Goal: Information Seeking & Learning: Learn about a topic

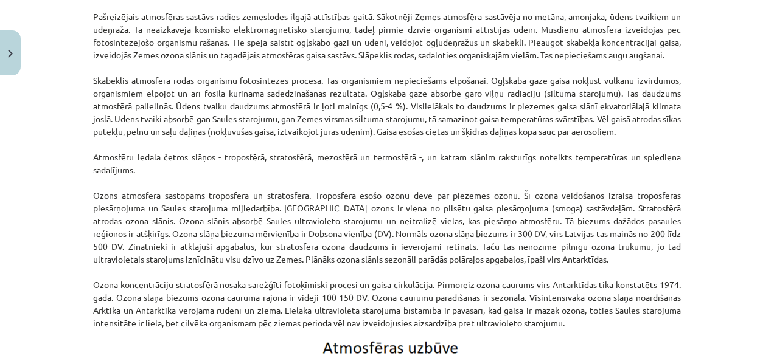
scroll to position [956, 0]
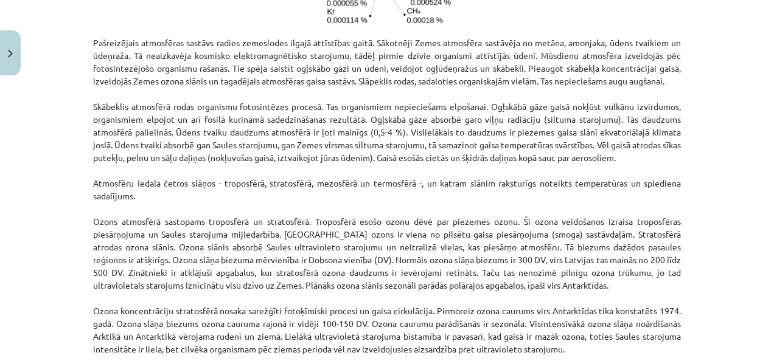
click at [406, 112] on p "Pašreizējais atmosfēras sastāvs radies zemeslodes ilgajā attīstības gaitā. Sāko…" at bounding box center [386, 195] width 587 height 319
click at [240, 117] on p "Pašreizējais atmosfēras sastāvs radies zemeslodes ilgajā attīstības gaitā. Sāko…" at bounding box center [386, 195] width 587 height 319
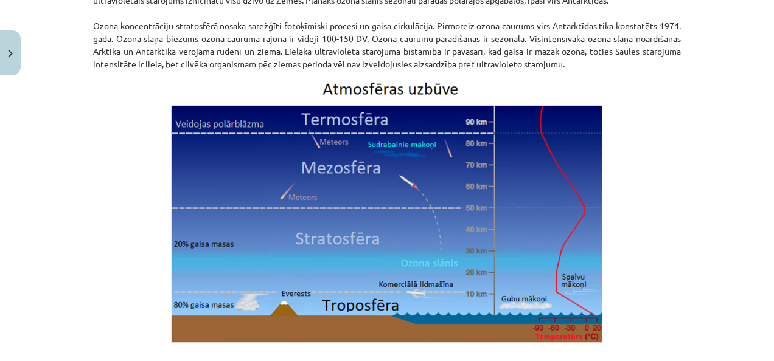
scroll to position [1260, 0]
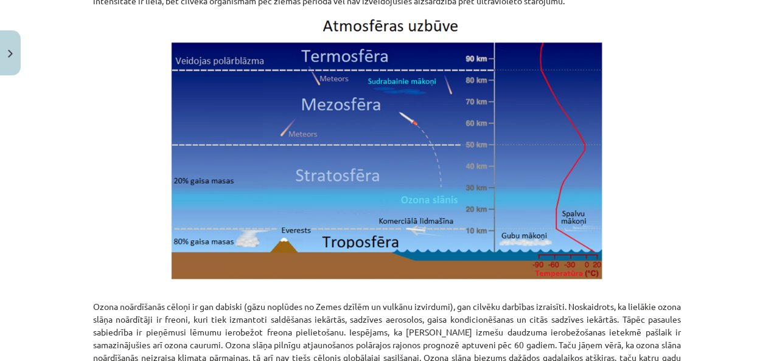
scroll to position [1321, 0]
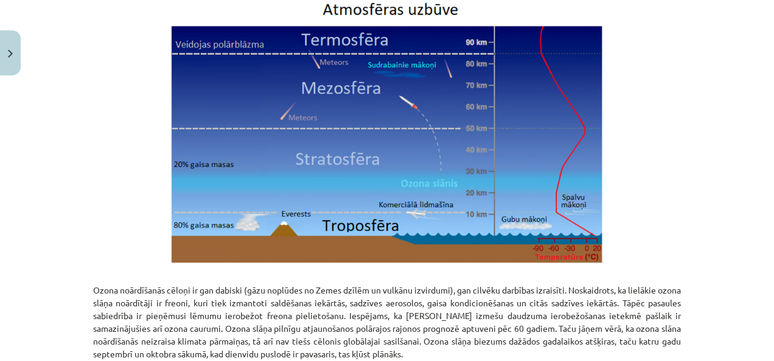
click at [224, 88] on img at bounding box center [386, 131] width 433 height 266
click at [232, 88] on img at bounding box center [386, 131] width 433 height 266
click at [277, 91] on img at bounding box center [386, 131] width 433 height 266
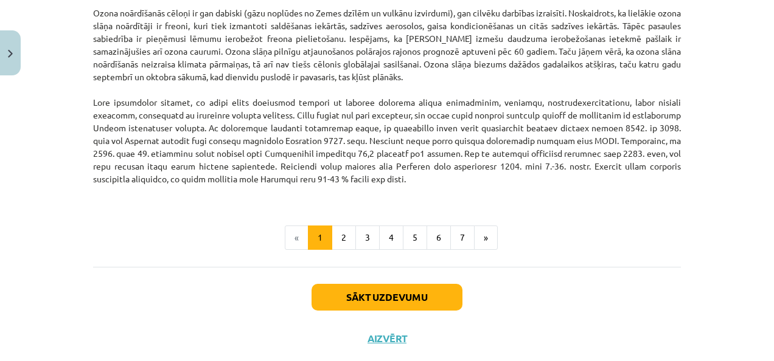
scroll to position [1625, 0]
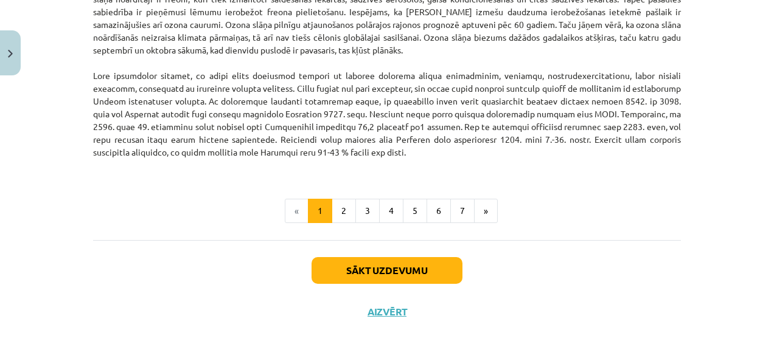
click at [471, 140] on p "Ozona noārdīšanās cēloņi ir gan dabiski (gāzu noplūdes no Zemes dzīlēm un vulkā…" at bounding box center [386, 69] width 587 height 204
click at [331, 204] on button "2" at bounding box center [343, 211] width 24 height 24
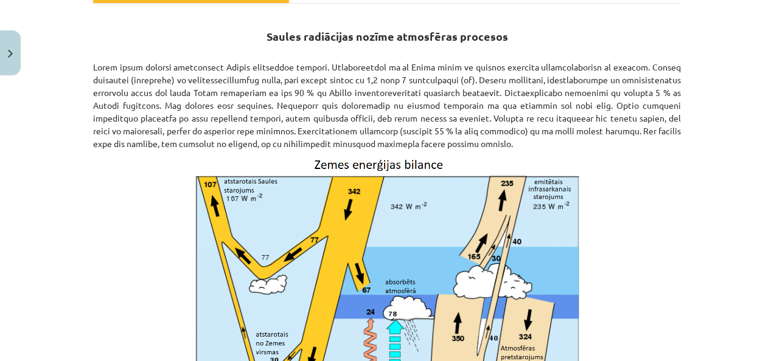
scroll to position [192, 0]
